Goal: Information Seeking & Learning: Learn about a topic

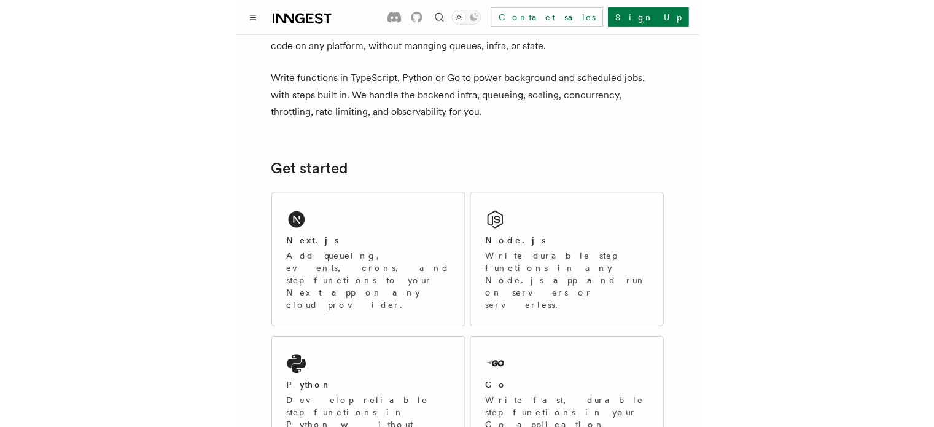
scroll to position [76, 0]
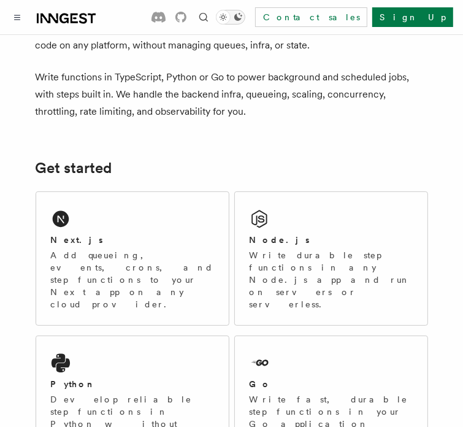
click at [243, 20] on icon "Toggle dark mode" at bounding box center [238, 17] width 10 height 10
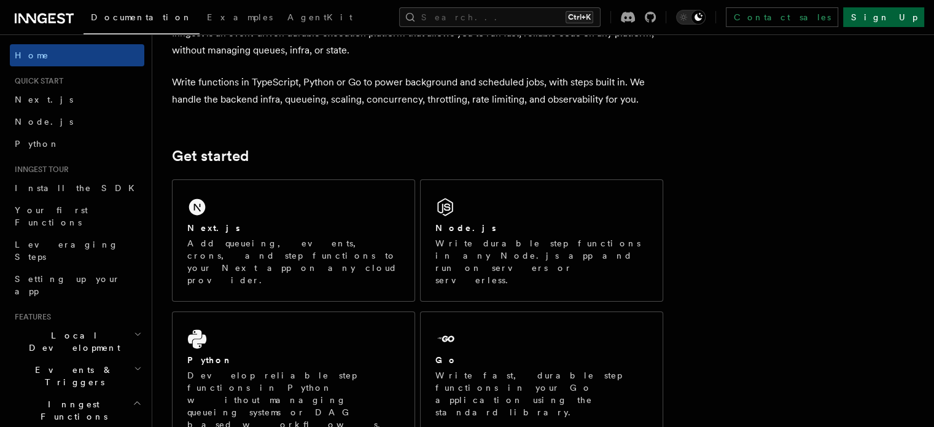
click at [463, 14] on link "Sign Up" at bounding box center [883, 17] width 81 height 20
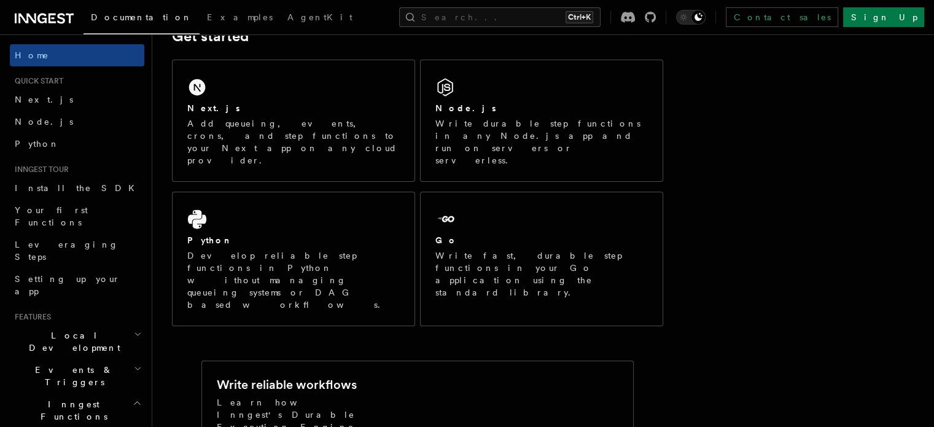
scroll to position [140, 0]
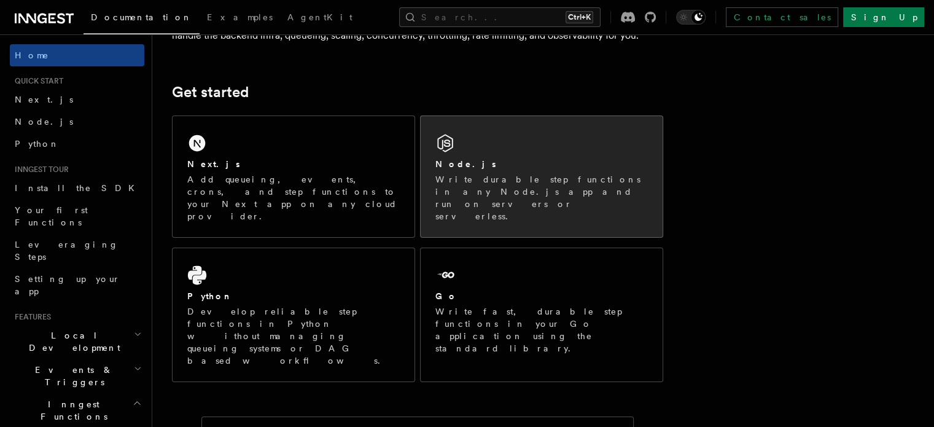
click at [463, 174] on p "Write durable step functions in any Node.js app and run on servers or serverles…" at bounding box center [541, 197] width 212 height 49
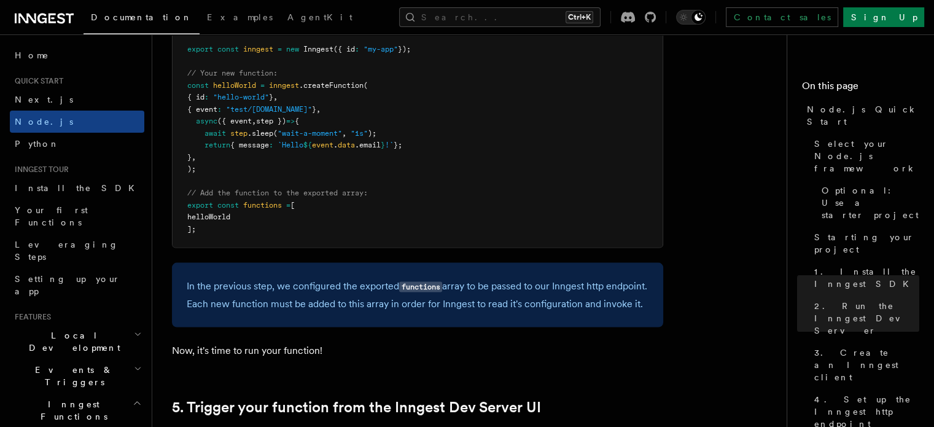
scroll to position [2490, 0]
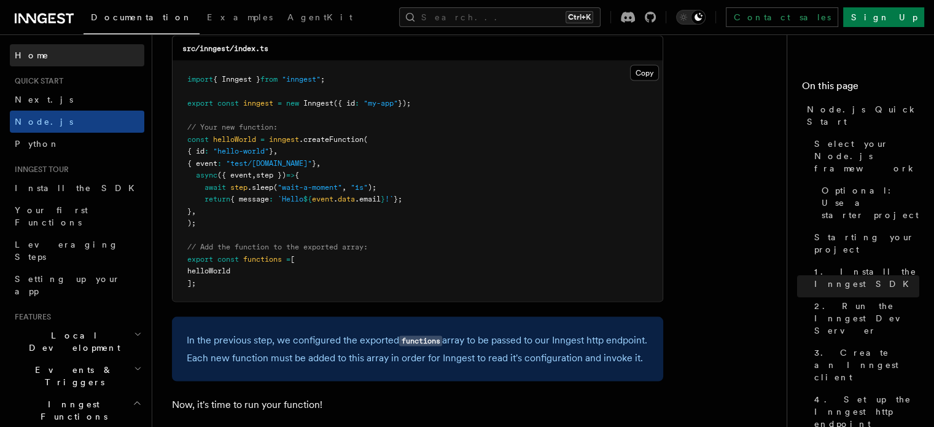
click at [93, 58] on link "Home" at bounding box center [77, 55] width 134 height 22
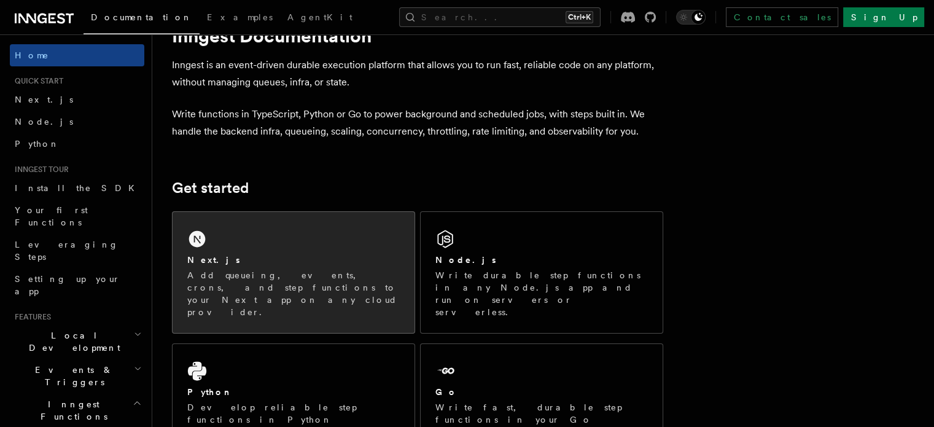
scroll to position [45, 0]
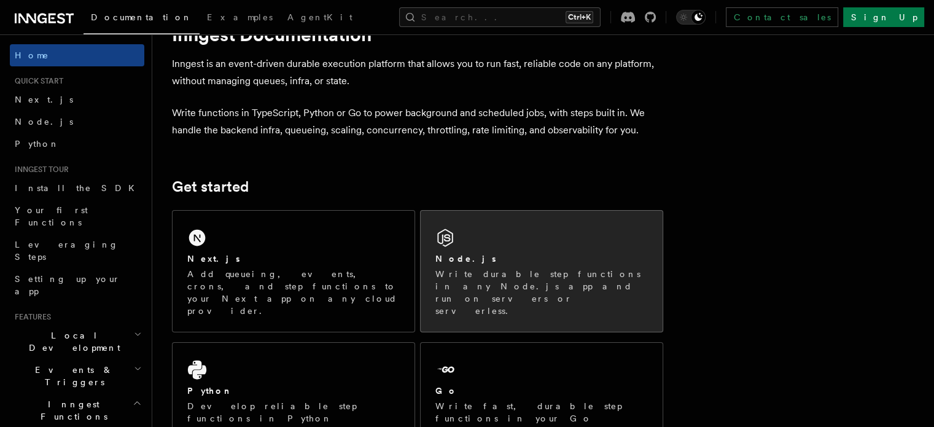
click at [473, 281] on p "Write durable step functions in any Node.js app and run on servers or serverles…" at bounding box center [541, 292] width 212 height 49
